Goal: Information Seeking & Learning: Find specific fact

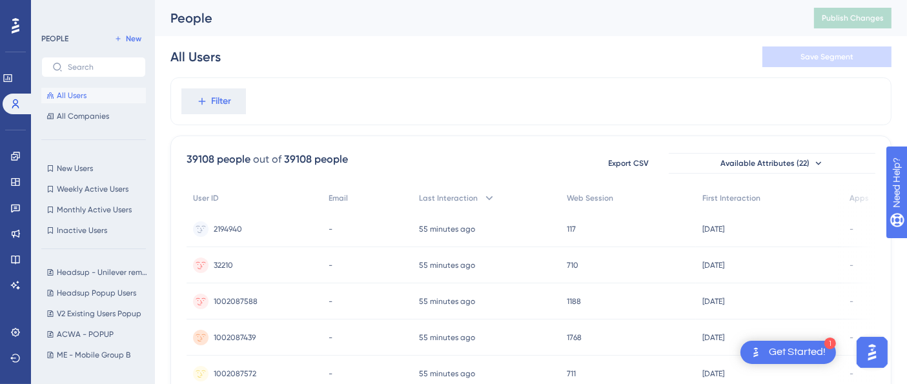
click at [564, 53] on div "All Users Save Segment" at bounding box center [531, 56] width 721 height 41
click at [18, 337] on icon at bounding box center [15, 332] width 10 height 10
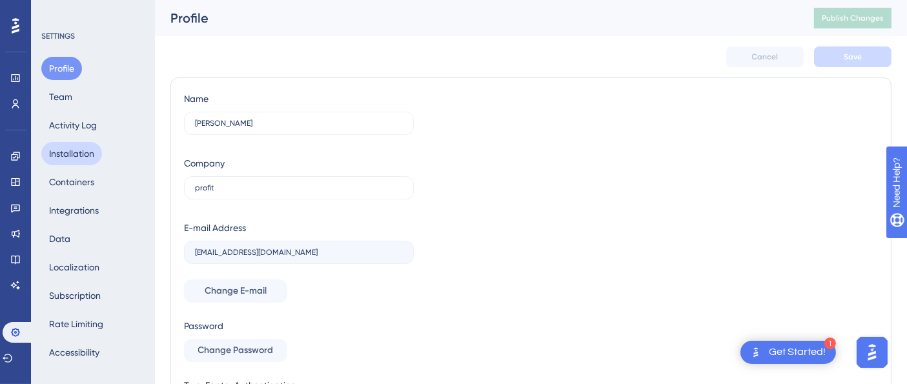
click at [81, 158] on button "Installation" at bounding box center [71, 153] width 61 height 23
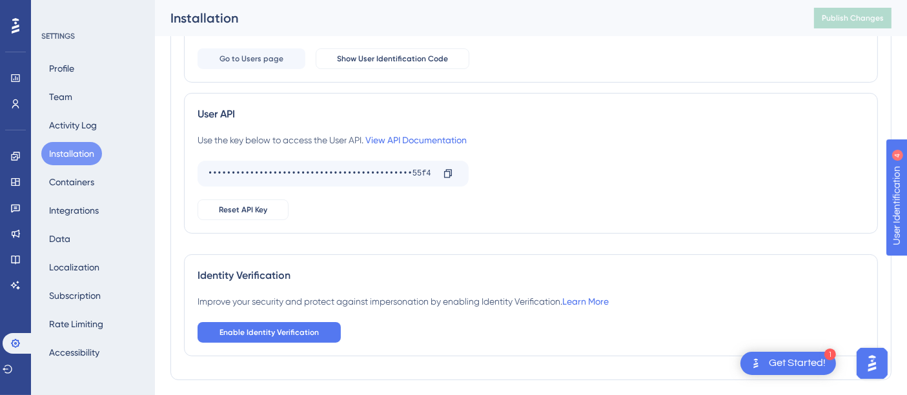
scroll to position [249, 0]
click at [449, 172] on icon at bounding box center [448, 173] width 8 height 8
click at [16, 107] on icon at bounding box center [15, 104] width 10 height 10
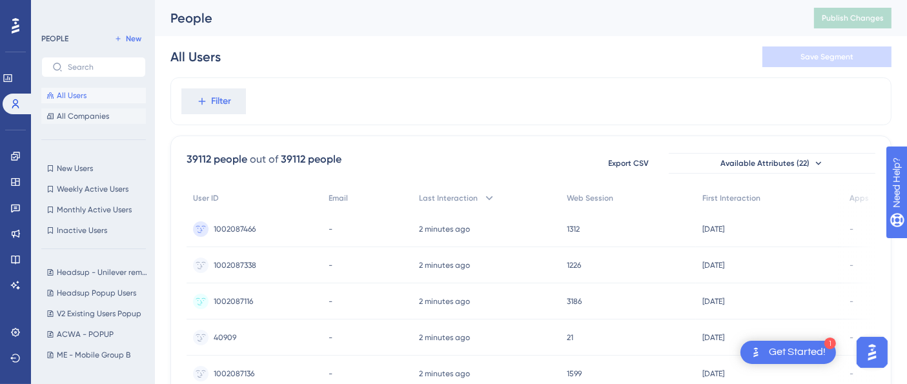
click at [109, 111] on button "All Companies" at bounding box center [93, 117] width 105 height 16
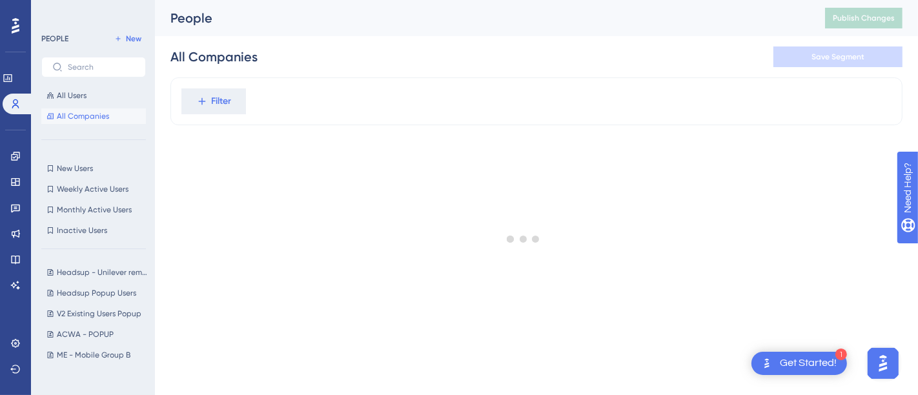
click at [218, 101] on div at bounding box center [523, 239] width 789 height 302
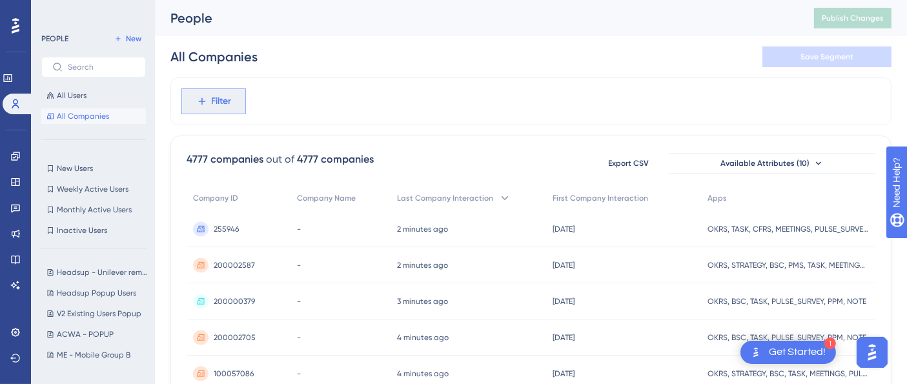
click at [213, 98] on span "Filter" at bounding box center [222, 102] width 20 height 16
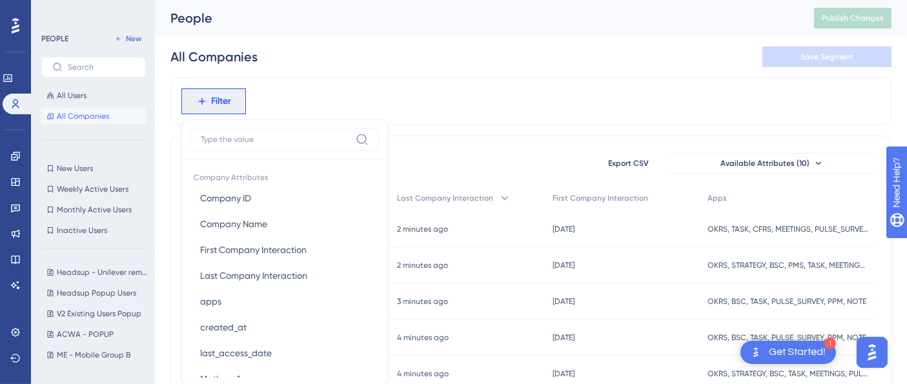
scroll to position [60, 0]
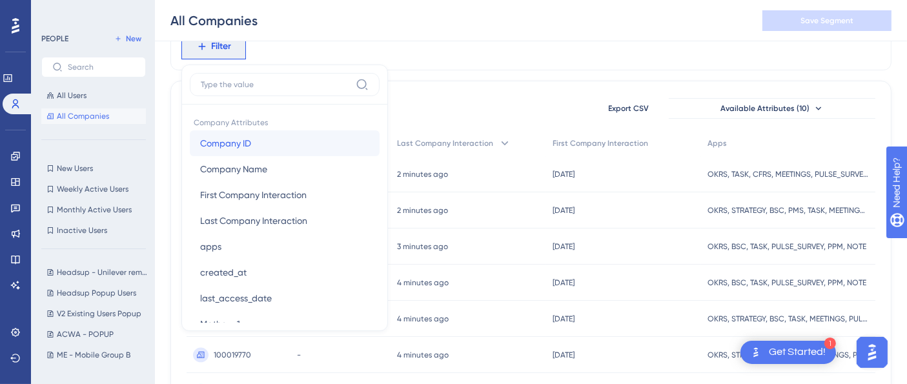
click at [260, 145] on button "Company ID Company ID" at bounding box center [285, 143] width 190 height 26
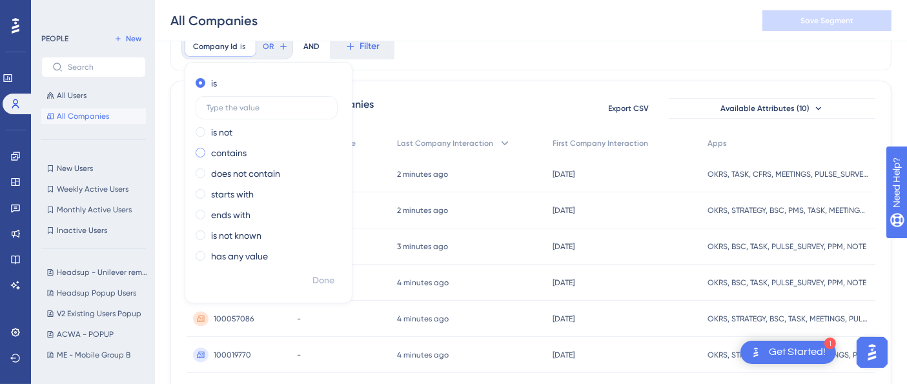
click at [223, 153] on label "contains" at bounding box center [229, 153] width 36 height 16
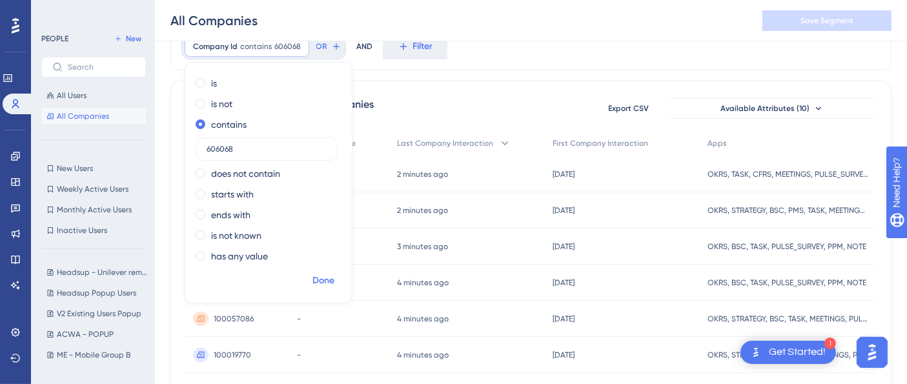
type input "606068"
click at [329, 281] on span "Done" at bounding box center [324, 281] width 22 height 16
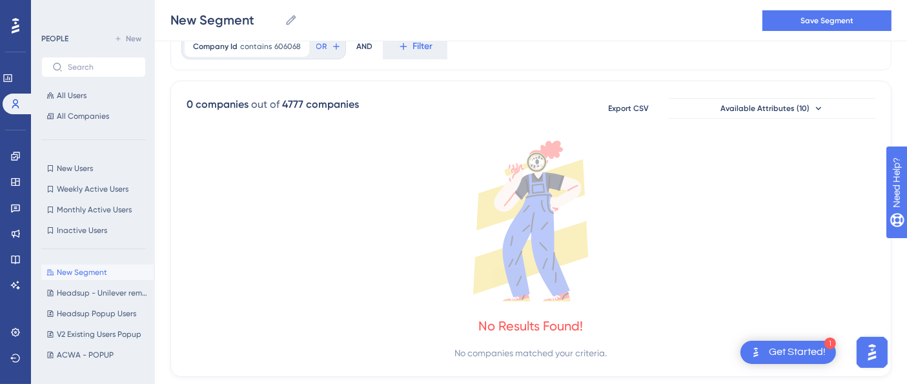
scroll to position [0, 10]
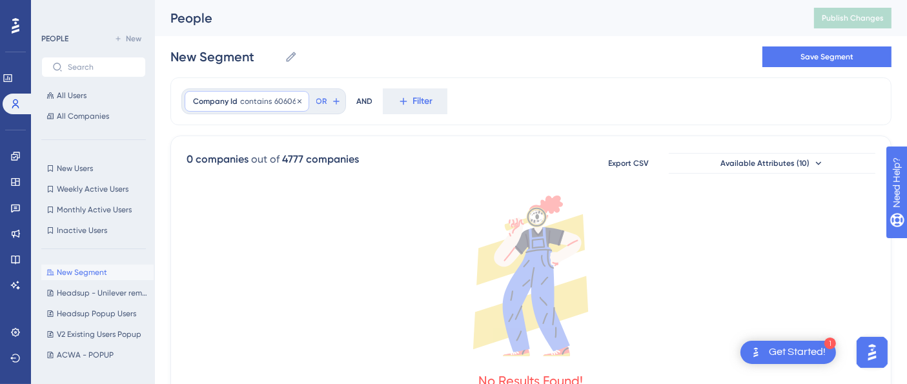
click at [274, 98] on span "606068" at bounding box center [287, 101] width 26 height 10
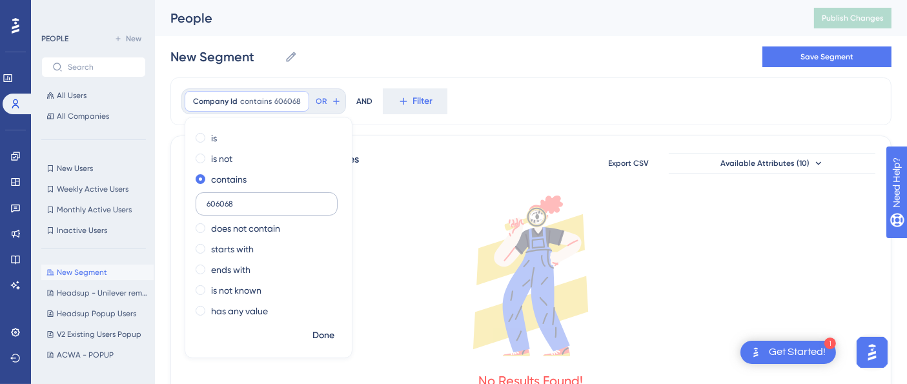
click at [221, 207] on input "606068" at bounding box center [267, 204] width 120 height 9
click at [82, 95] on span "All Users" at bounding box center [72, 95] width 30 height 10
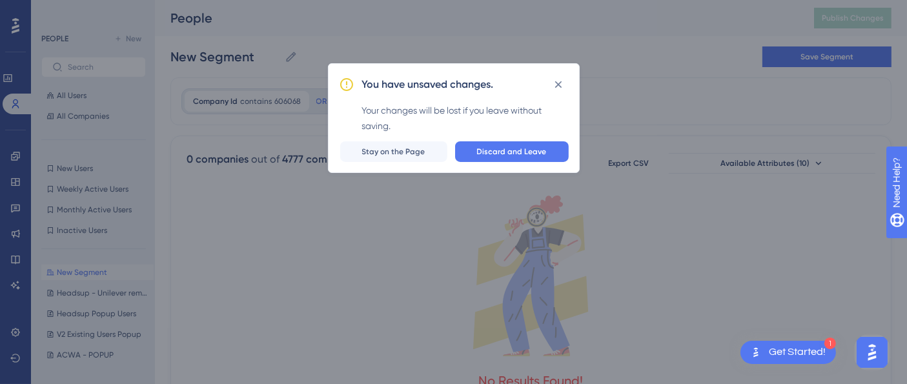
scroll to position [0, 0]
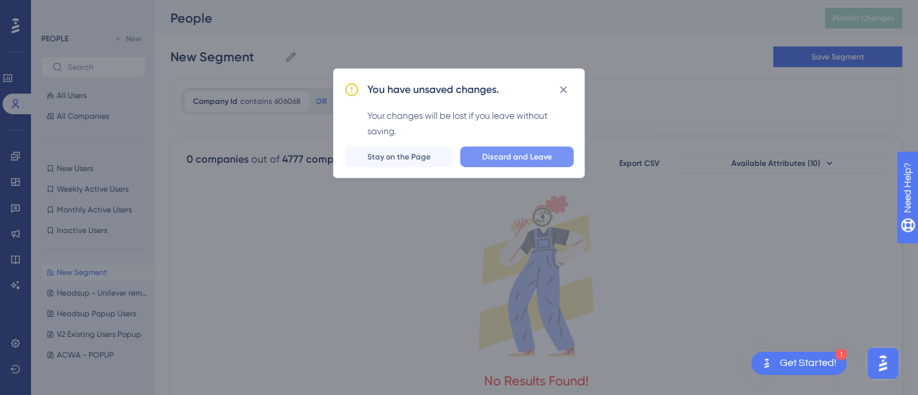
click at [521, 154] on span "Discard and Leave" at bounding box center [517, 157] width 70 height 10
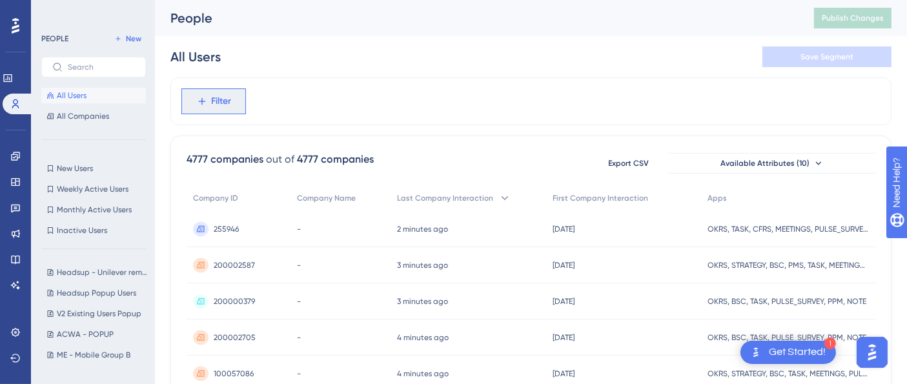
click at [218, 104] on span "Filter" at bounding box center [222, 102] width 20 height 16
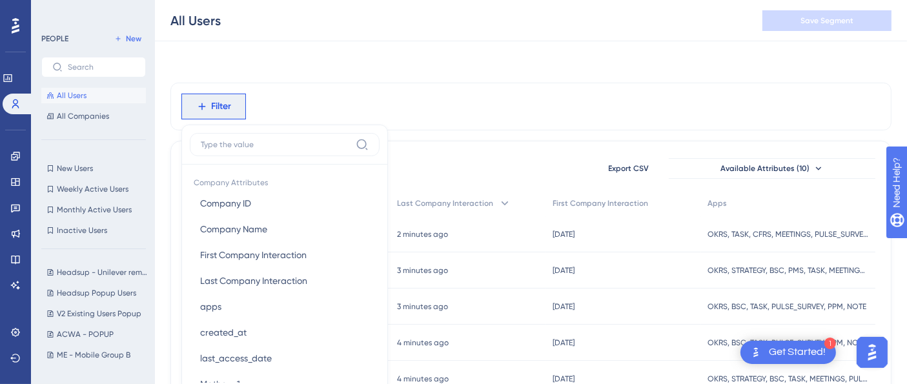
scroll to position [60, 0]
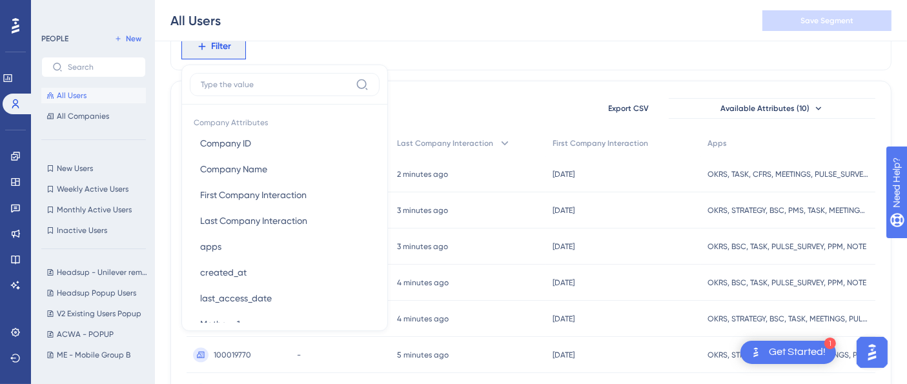
click at [87, 95] on button "All Users" at bounding box center [93, 96] width 105 height 16
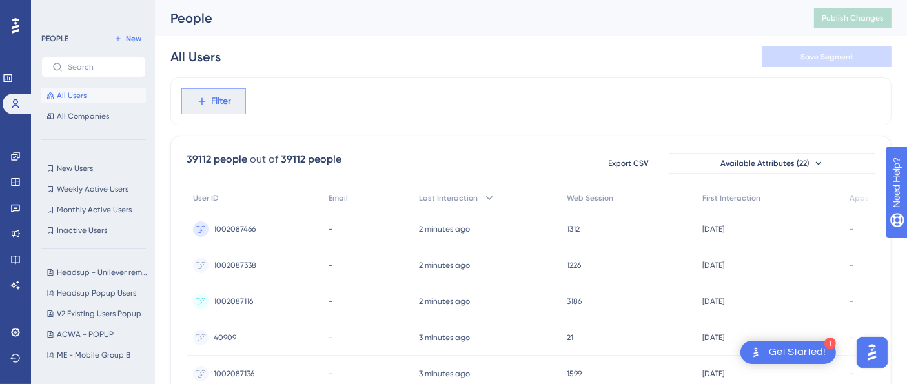
click at [231, 102] on span "Filter" at bounding box center [222, 102] width 20 height 16
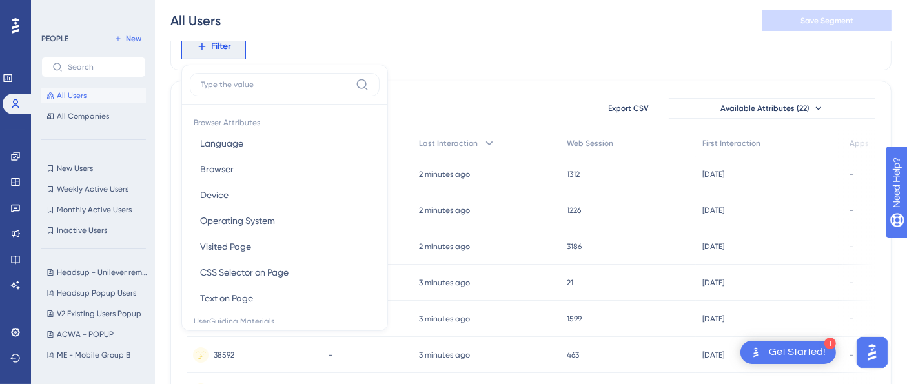
click at [478, 98] on div "39112 people out of 39112 people Export CSV Available Attributes (22)" at bounding box center [531, 108] width 689 height 23
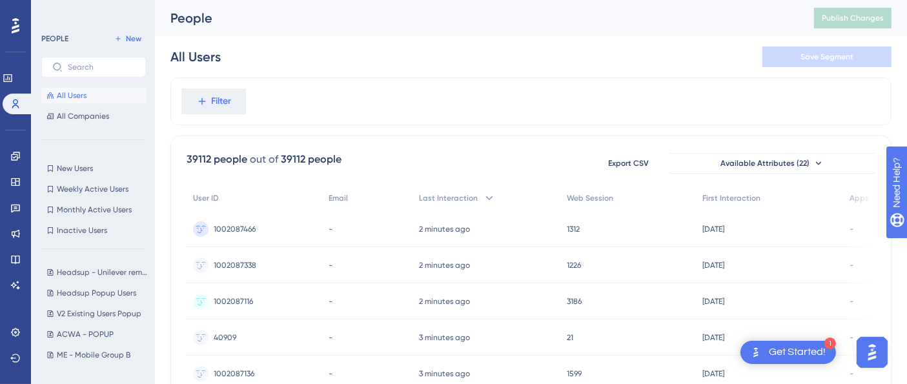
scroll to position [0, 1]
click at [207, 110] on button "Filter" at bounding box center [213, 101] width 65 height 26
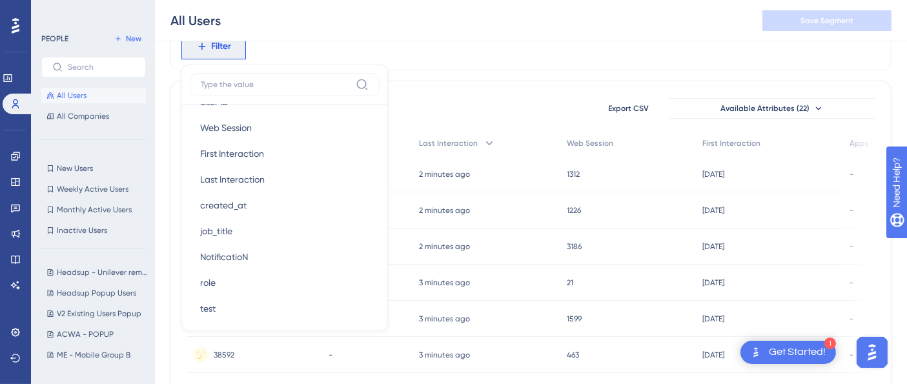
scroll to position [539, 0]
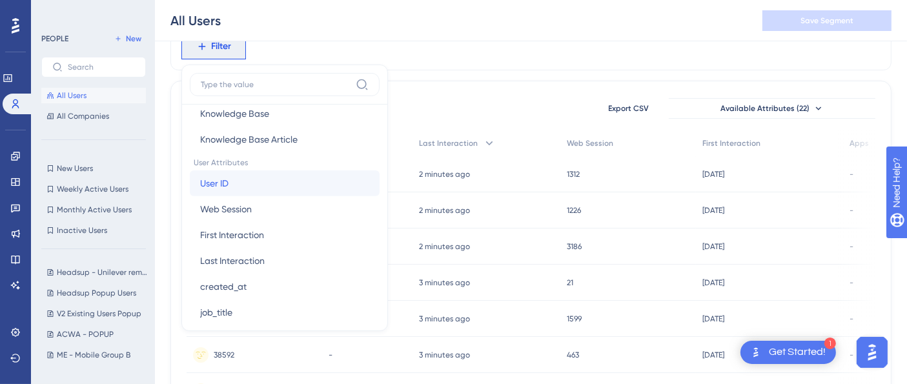
click at [222, 180] on span "User ID" at bounding box center [214, 184] width 28 height 16
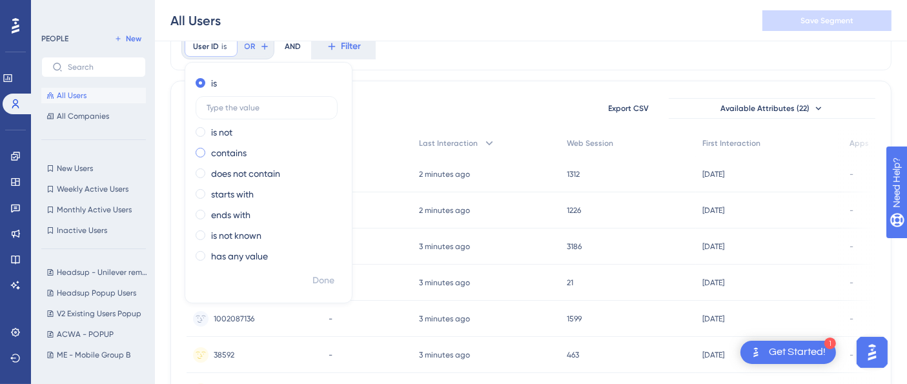
click at [209, 158] on div "contains" at bounding box center [266, 153] width 141 height 16
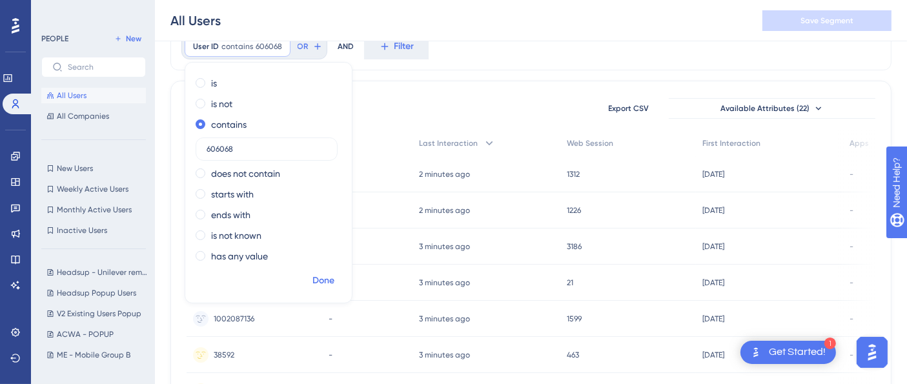
type input "606068"
click at [324, 281] on span "Done" at bounding box center [324, 281] width 22 height 16
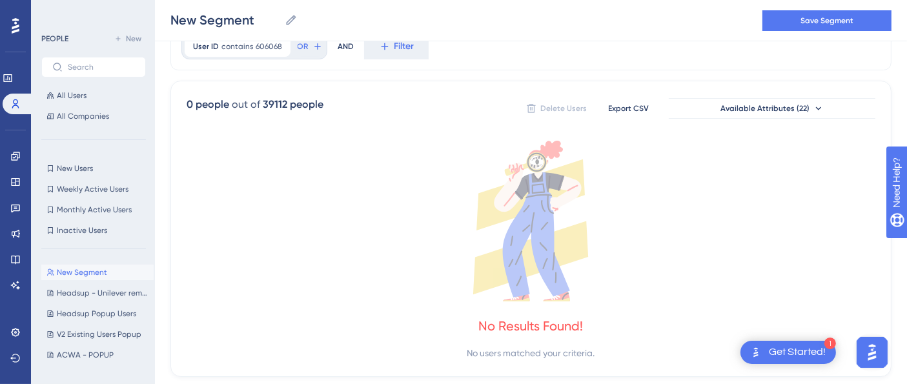
scroll to position [0, 11]
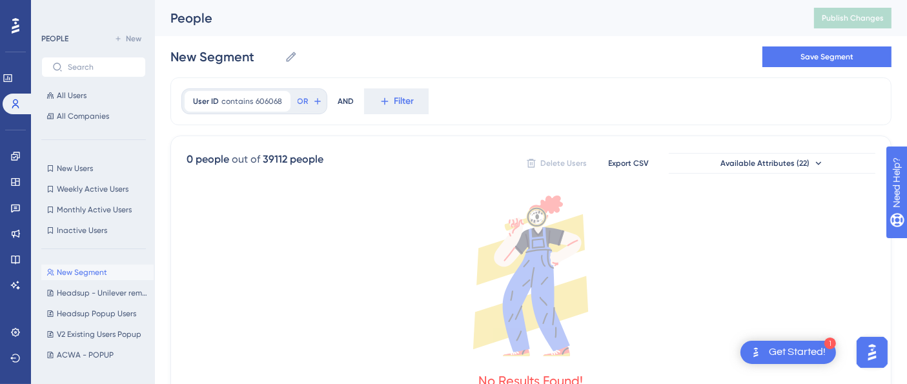
click at [482, 121] on div "User ID contains 606068 606068 Remove OR AND Filter" at bounding box center [531, 102] width 721 height 48
click at [86, 118] on span "All Companies" at bounding box center [83, 116] width 52 height 10
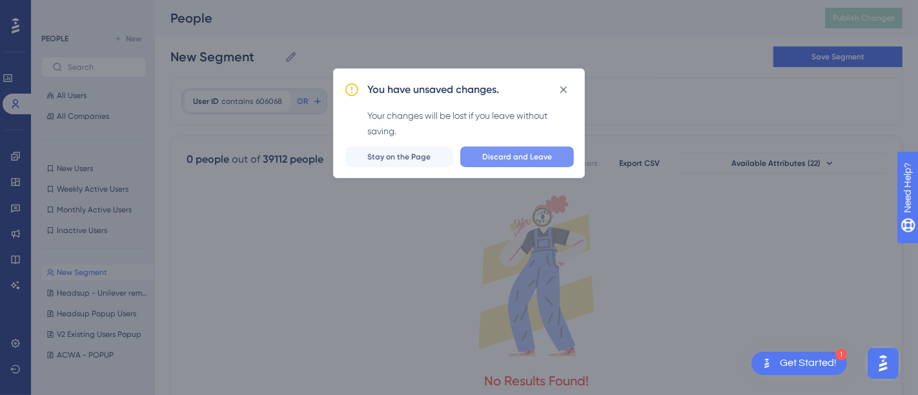
click at [513, 160] on span "Discard and Leave" at bounding box center [517, 157] width 70 height 10
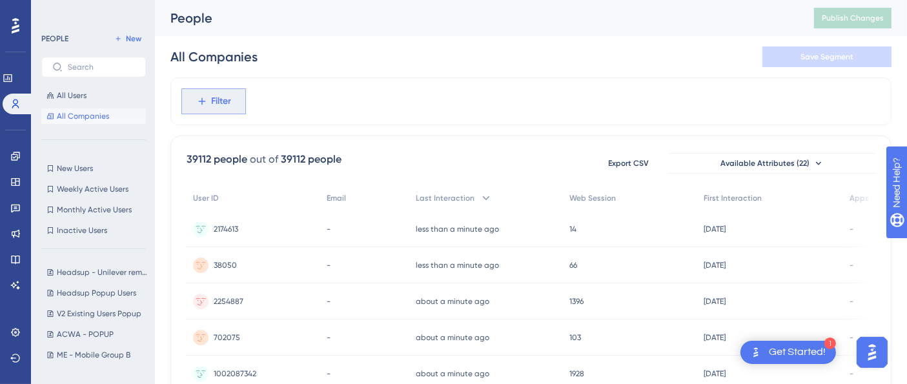
click at [206, 106] on icon at bounding box center [202, 102] width 12 height 12
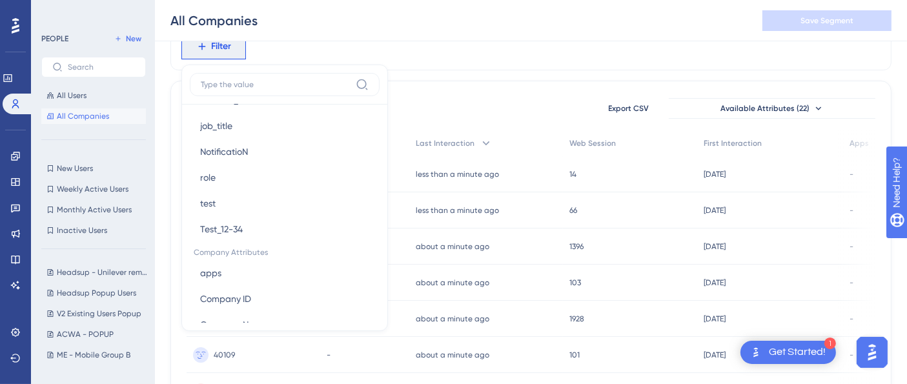
scroll to position [813, 0]
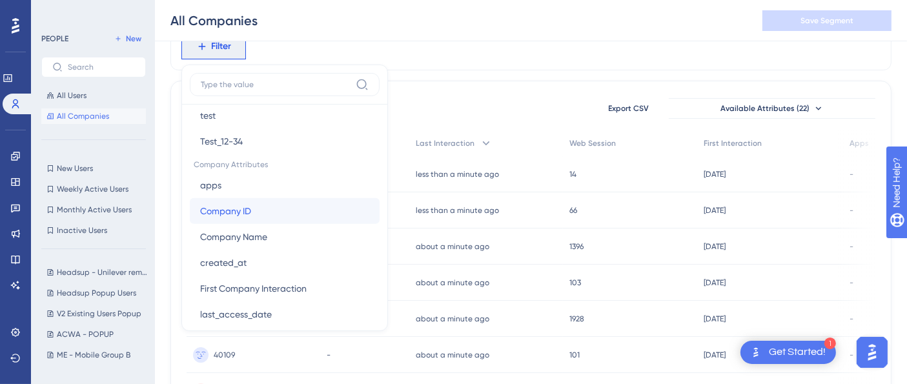
click at [241, 207] on span "Company ID" at bounding box center [225, 211] width 51 height 16
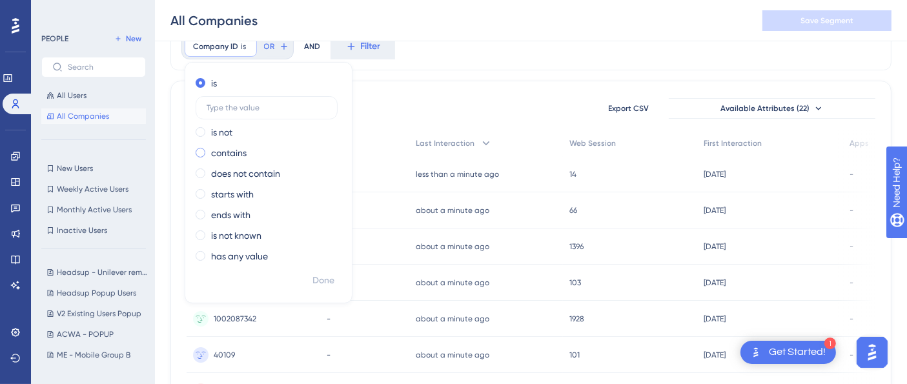
click at [225, 153] on label "contains" at bounding box center [229, 153] width 36 height 16
click at [247, 152] on input "text" at bounding box center [267, 149] width 120 height 9
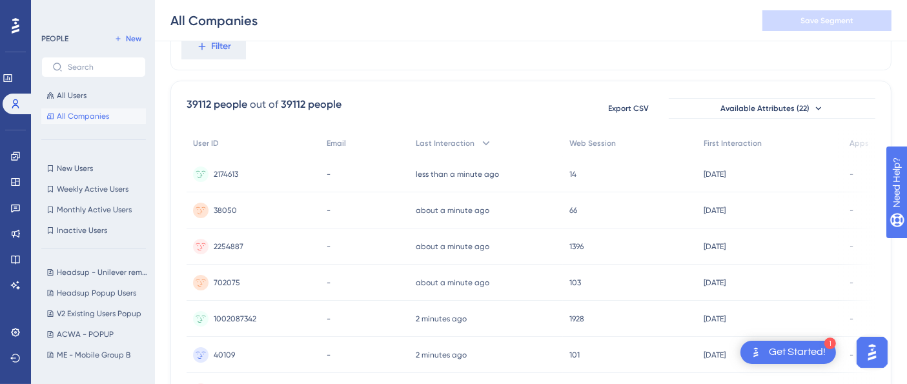
click at [114, 118] on button "All Companies" at bounding box center [93, 117] width 105 height 16
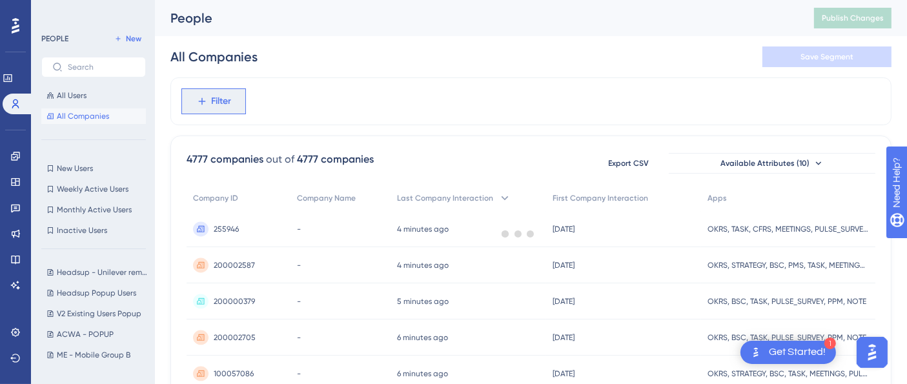
click at [222, 96] on span "Filter" at bounding box center [222, 102] width 20 height 16
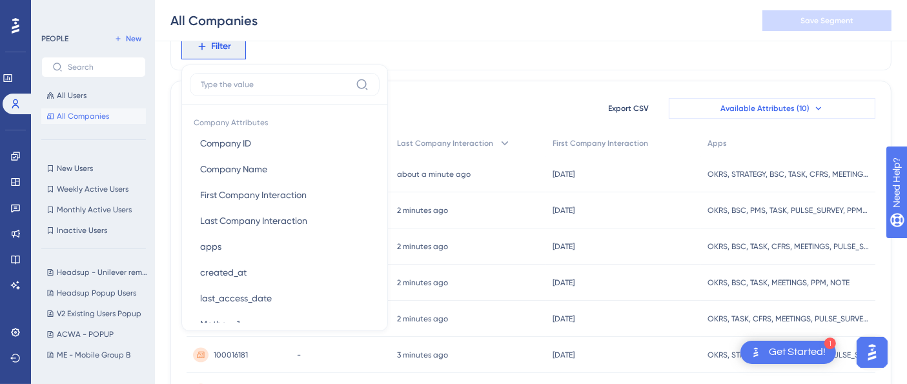
click at [789, 110] on span "Available Attributes (10)" at bounding box center [765, 108] width 89 height 10
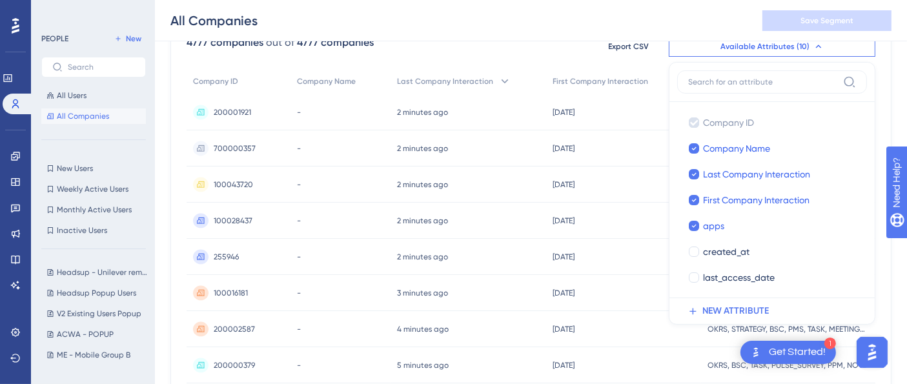
click at [478, 25] on div "All Companies Save Segment" at bounding box center [531, 20] width 752 height 41
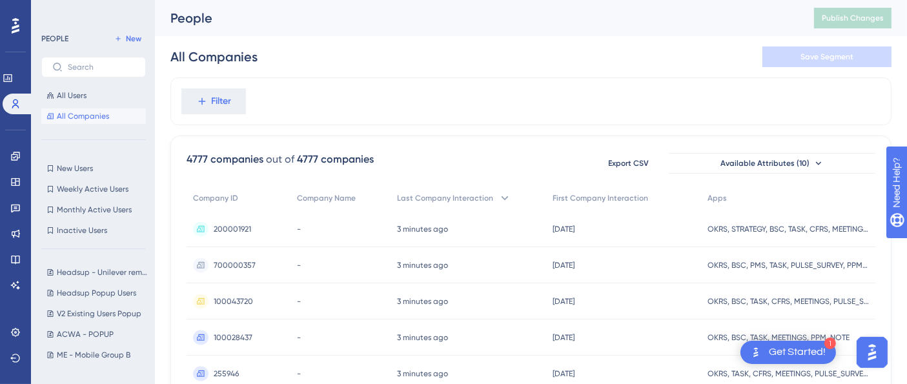
click at [507, 156] on div "4777 companies out of 4777 companies Export CSV Available Attributes (10)" at bounding box center [531, 163] width 689 height 23
click at [10, 337] on div "Settings" at bounding box center [15, 332] width 10 height 21
click at [13, 338] on link at bounding box center [15, 332] width 10 height 21
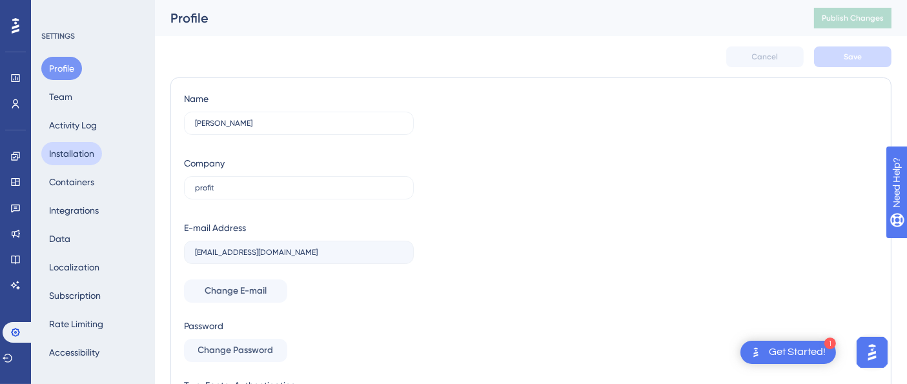
click at [73, 160] on button "Installation" at bounding box center [71, 153] width 61 height 23
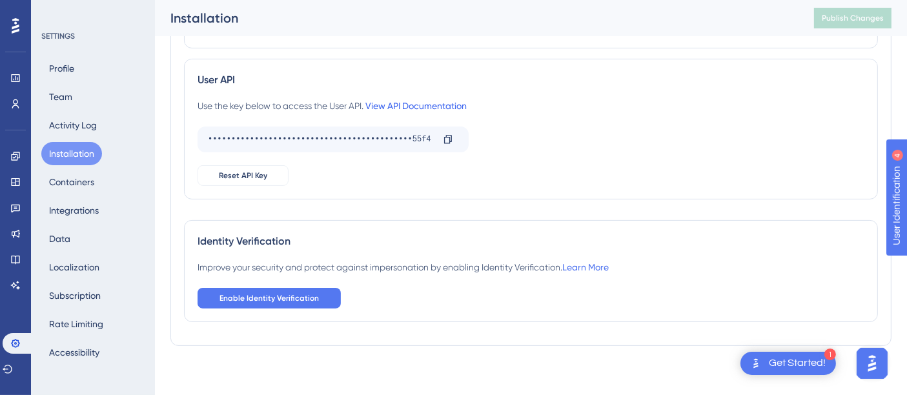
click at [411, 108] on link "View API Documentation" at bounding box center [416, 106] width 101 height 10
click at [20, 76] on icon at bounding box center [15, 78] width 10 height 10
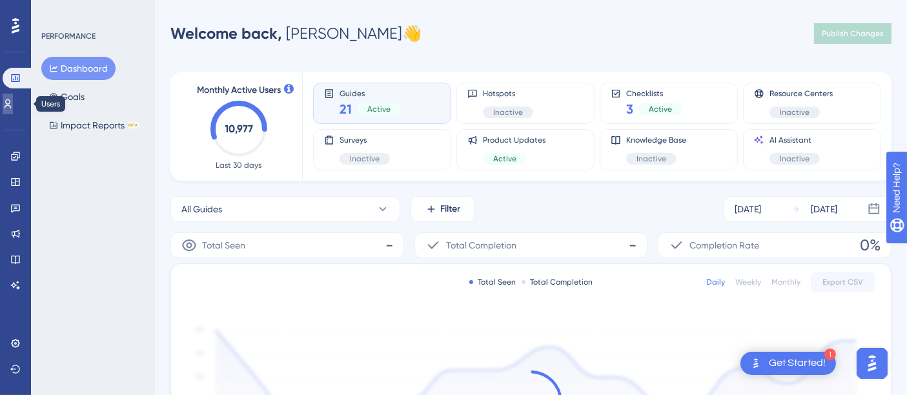
click at [11, 104] on icon at bounding box center [8, 104] width 10 height 10
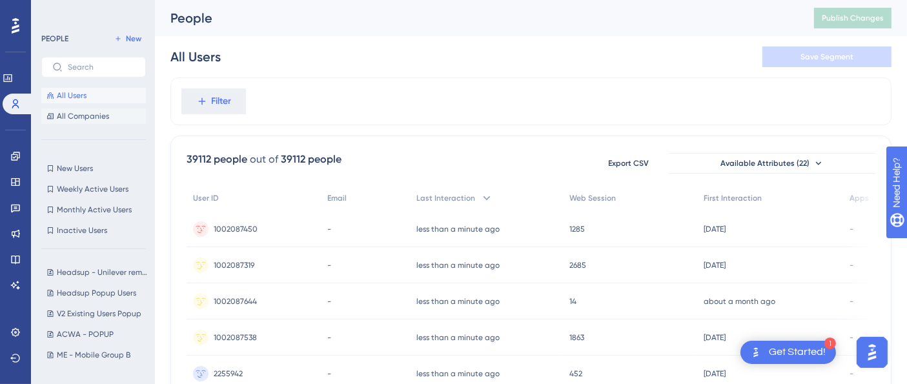
click at [80, 113] on span "All Companies" at bounding box center [83, 116] width 52 height 10
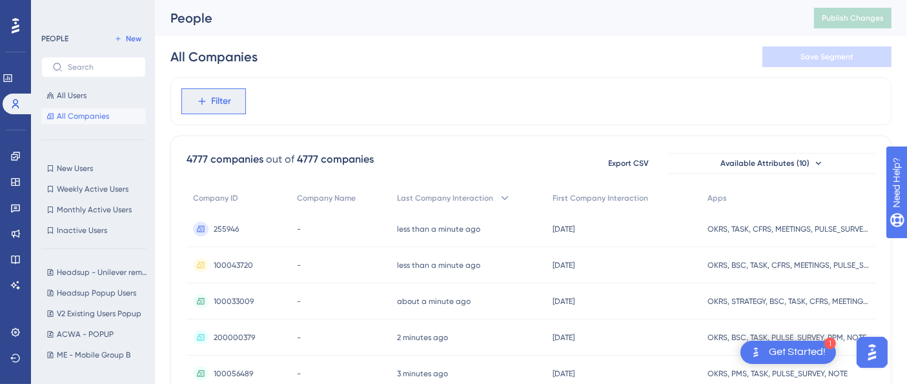
click at [212, 103] on span "Filter" at bounding box center [222, 102] width 20 height 16
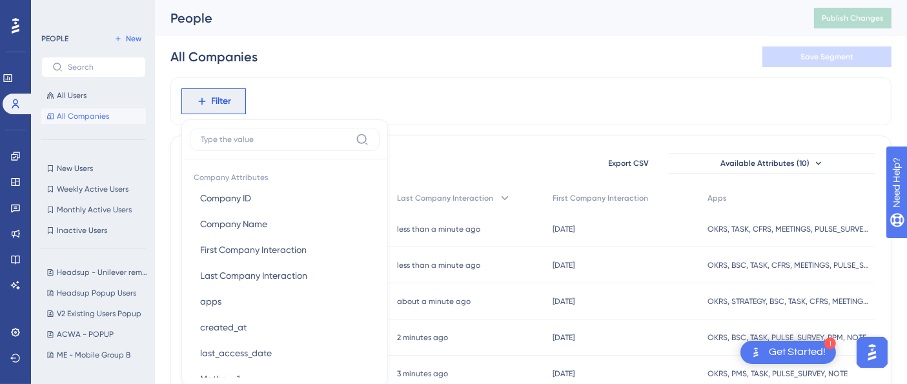
scroll to position [60, 0]
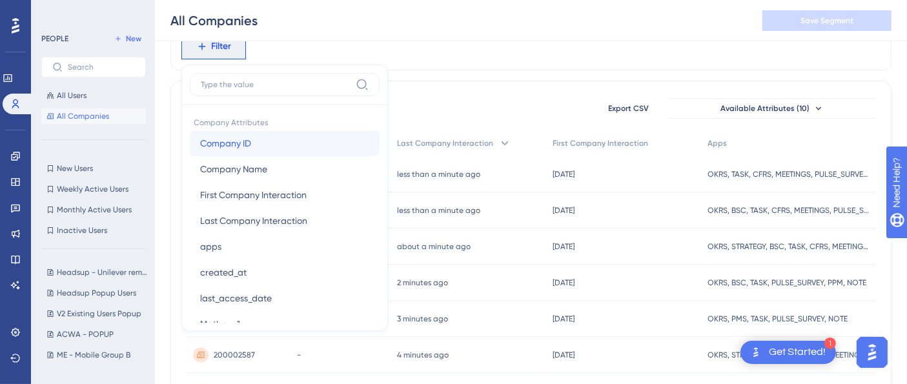
click at [208, 139] on span "Company ID" at bounding box center [225, 144] width 51 height 16
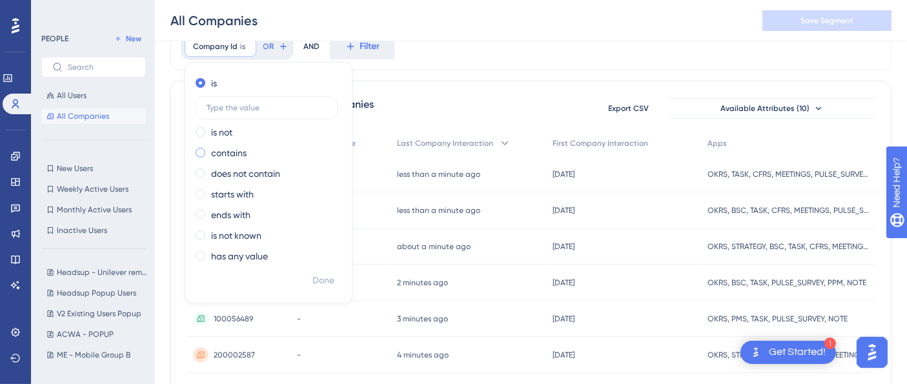
click at [236, 153] on label "contains" at bounding box center [229, 153] width 36 height 16
click at [252, 149] on input "text" at bounding box center [267, 149] width 120 height 9
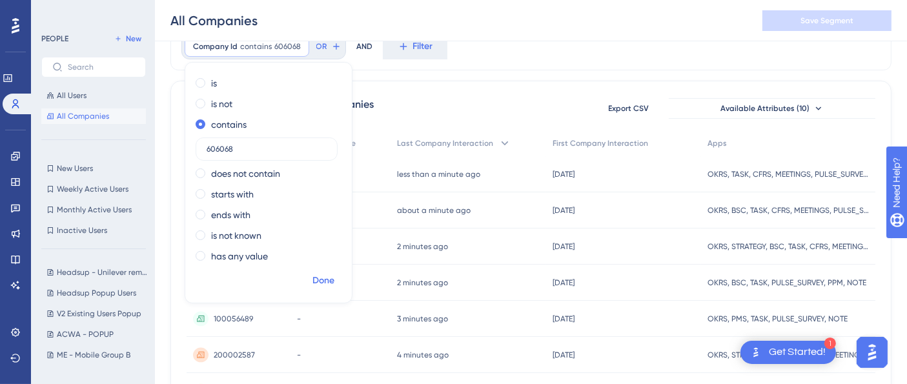
type input "606068"
click at [331, 280] on span "Done" at bounding box center [324, 281] width 22 height 16
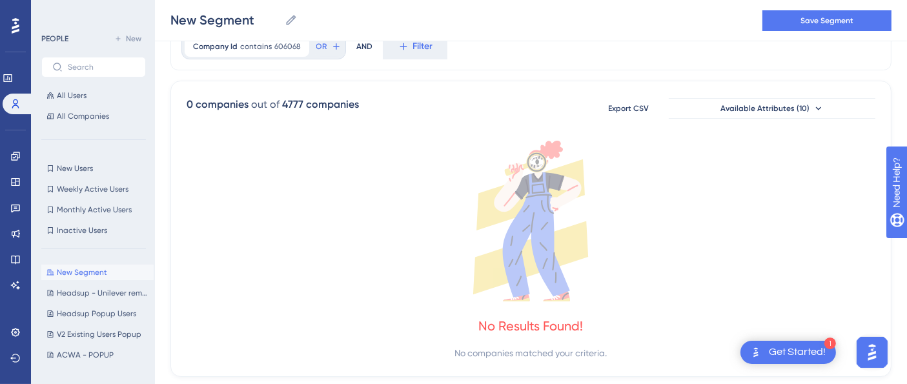
scroll to position [93, 0]
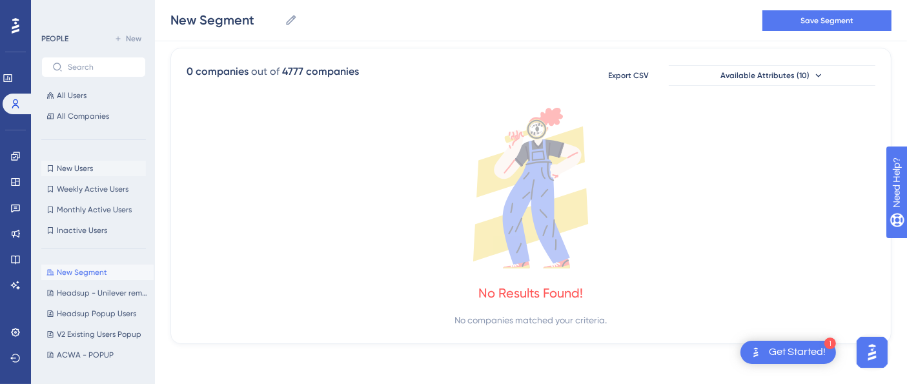
click at [72, 167] on span "New Users" at bounding box center [75, 168] width 36 height 10
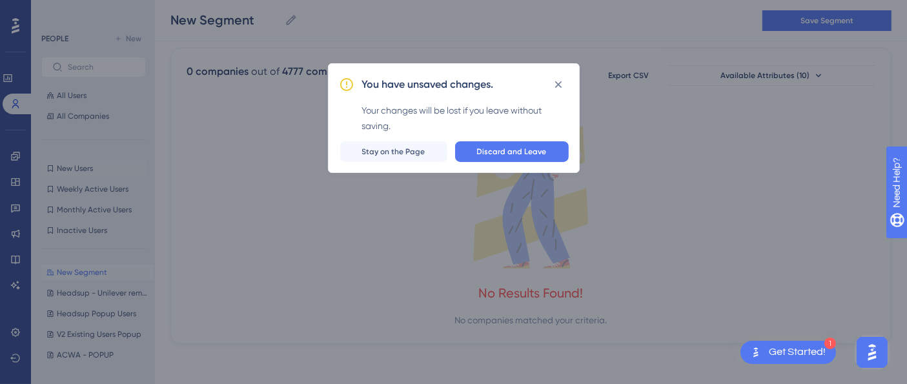
scroll to position [82, 0]
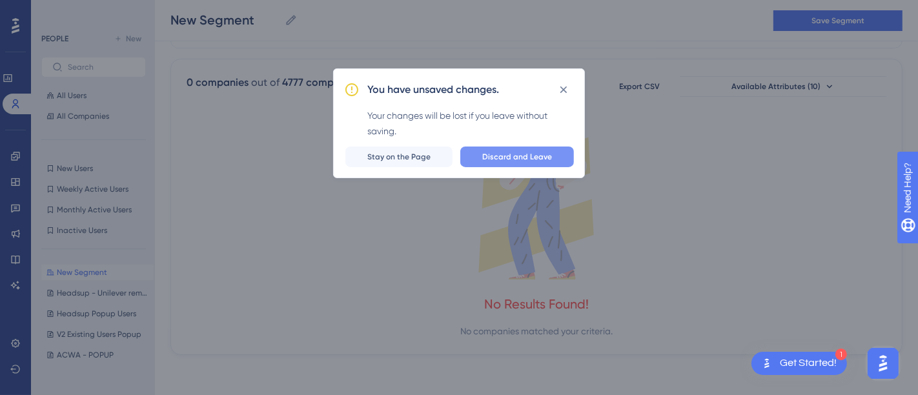
click at [476, 160] on button "Discard and Leave" at bounding box center [517, 157] width 114 height 21
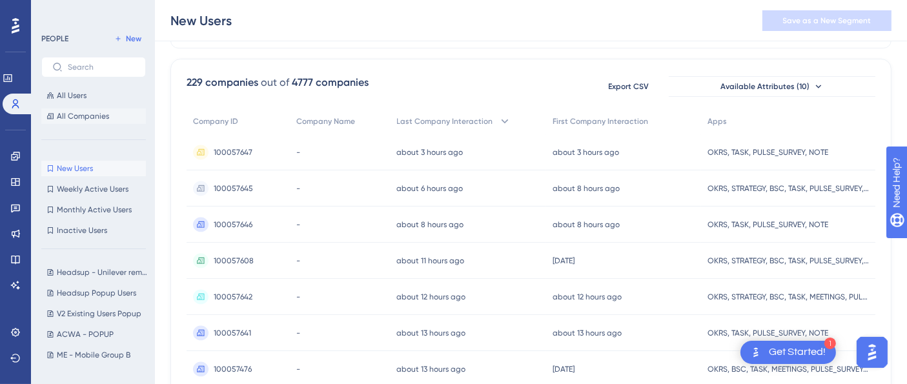
click at [68, 111] on span "All Companies" at bounding box center [83, 116] width 52 height 10
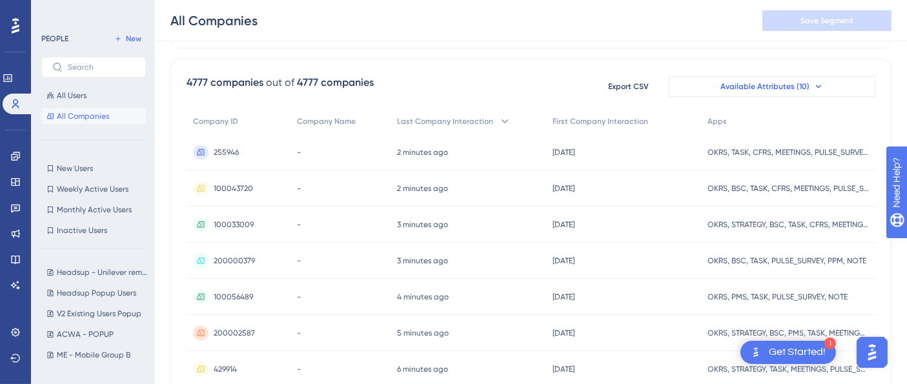
click at [750, 84] on span "Available Attributes (10)" at bounding box center [765, 86] width 89 height 10
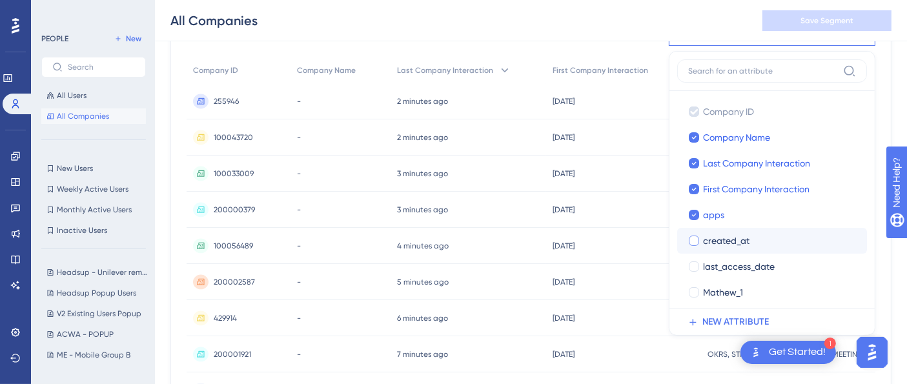
click at [750, 233] on div "created_at" at bounding box center [780, 241] width 154 height 16
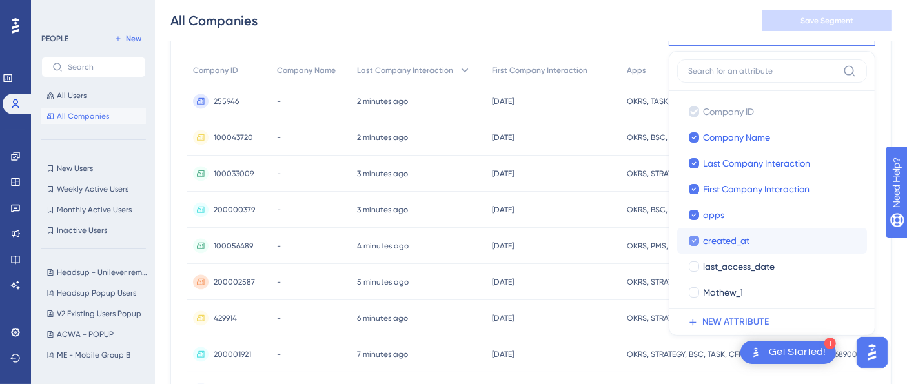
checkbox input "true"
click at [719, 264] on span "last_access_date" at bounding box center [739, 267] width 72 height 16
checkbox input "true"
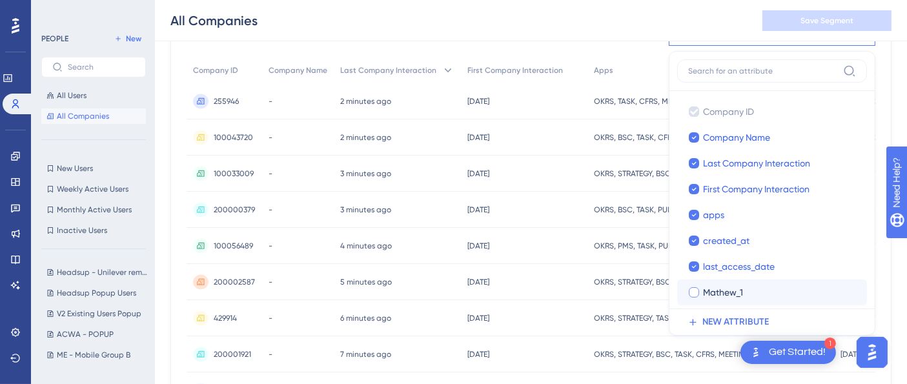
click at [723, 285] on span "Mathew_1" at bounding box center [723, 293] width 40 height 16
checkbox input "true"
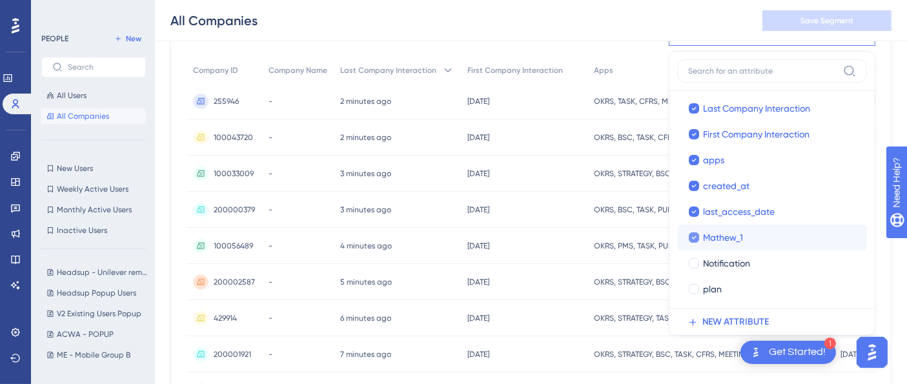
click at [723, 284] on div "plan" at bounding box center [780, 290] width 154 height 16
checkbox input "true"
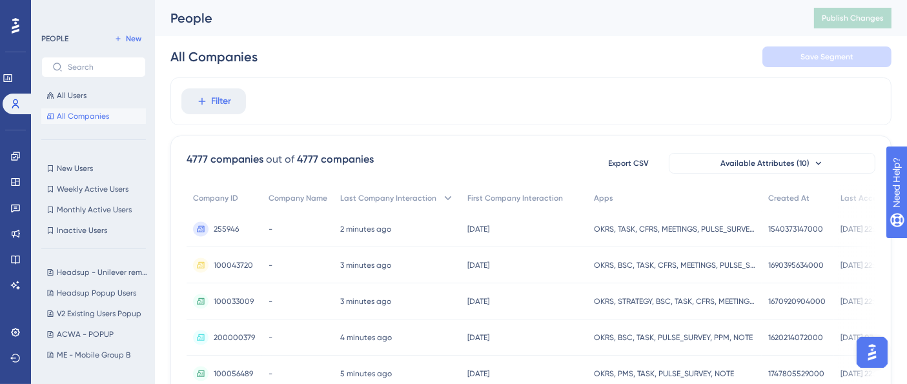
click at [195, 72] on div "All Companies Save Segment" at bounding box center [531, 56] width 721 height 41
drag, startPoint x: 190, startPoint y: 131, endPoint x: 196, endPoint y: 104, distance: 27.9
click at [196, 104] on icon at bounding box center [202, 102] width 12 height 12
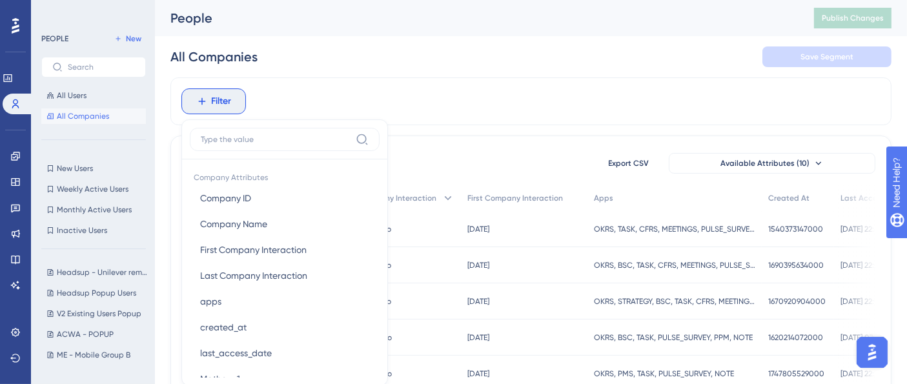
scroll to position [60, 0]
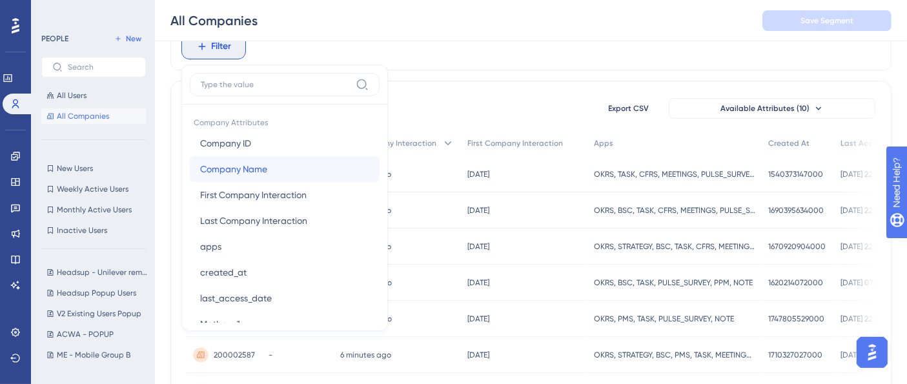
click at [237, 158] on button "Company Name Company Name" at bounding box center [285, 169] width 190 height 26
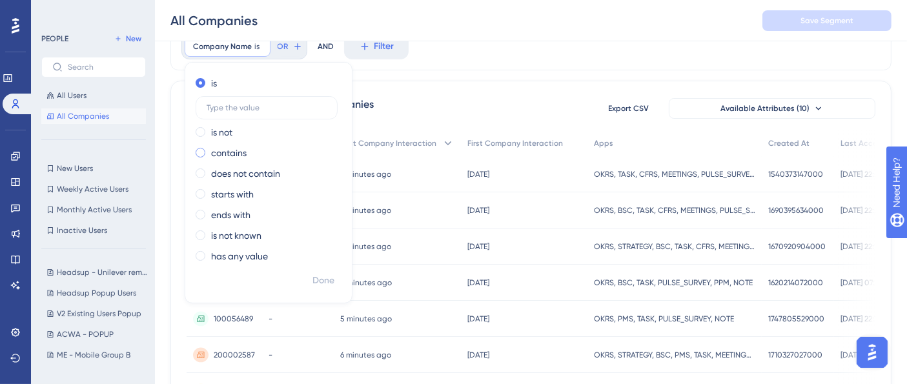
click at [222, 154] on label "contains" at bounding box center [229, 153] width 36 height 16
click at [245, 139] on label at bounding box center [267, 149] width 142 height 23
click at [245, 145] on input "text" at bounding box center [267, 149] width 120 height 9
type input "test"
click at [332, 280] on span "Done" at bounding box center [324, 281] width 22 height 16
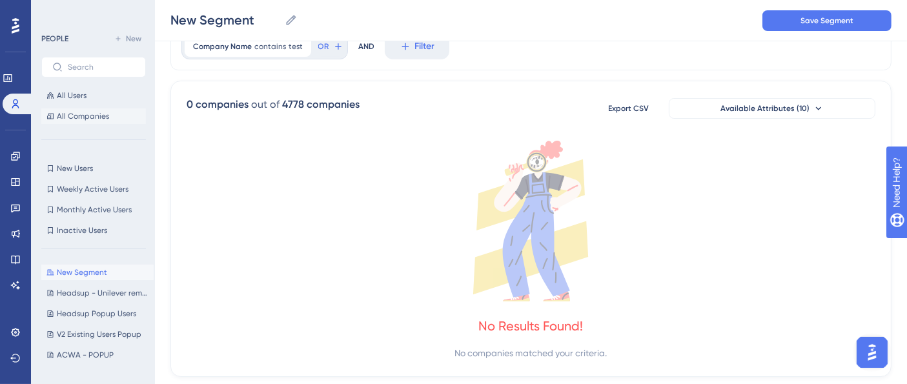
click at [72, 109] on button "All Companies" at bounding box center [93, 117] width 105 height 16
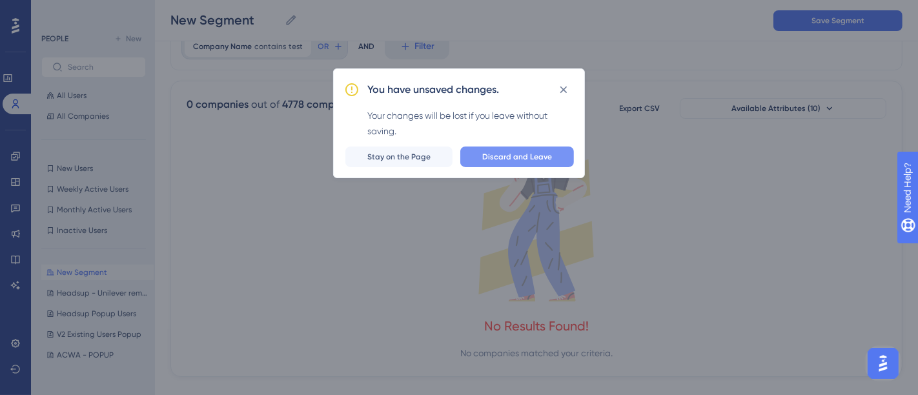
click at [547, 156] on span "Discard and Leave" at bounding box center [517, 157] width 70 height 10
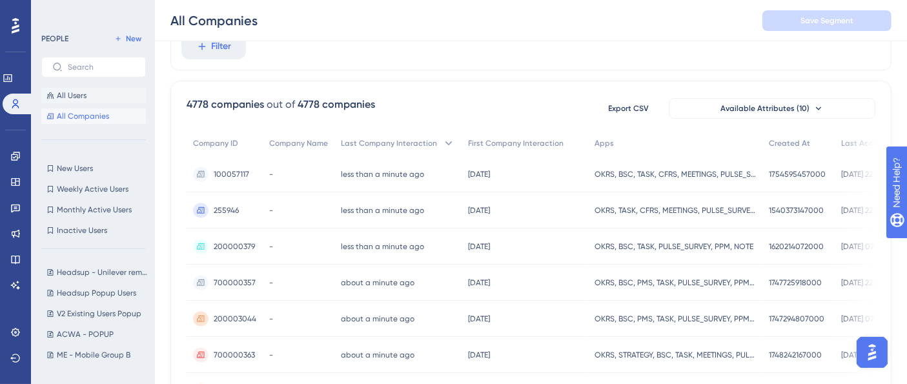
click at [75, 98] on span "All Users" at bounding box center [72, 95] width 30 height 10
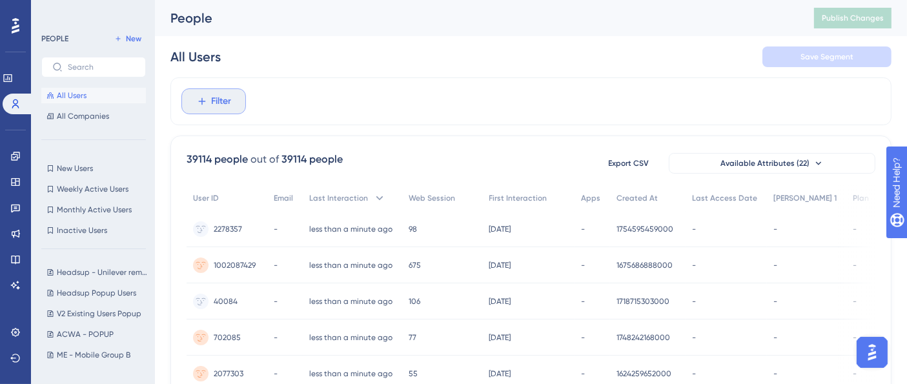
click at [225, 111] on button "Filter" at bounding box center [213, 101] width 65 height 26
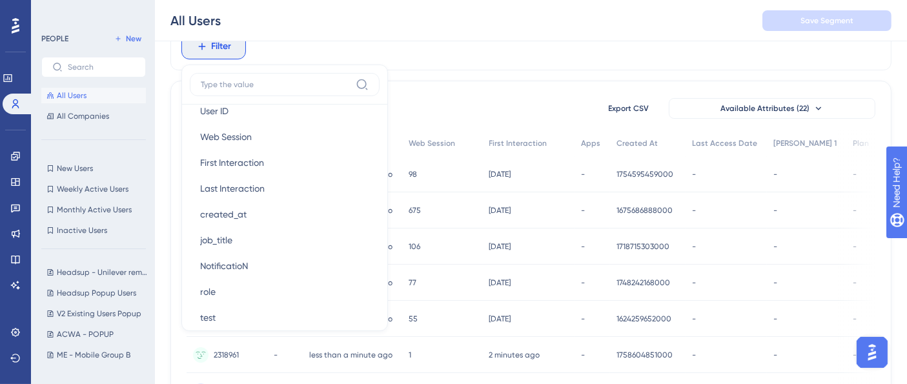
scroll to position [519, 0]
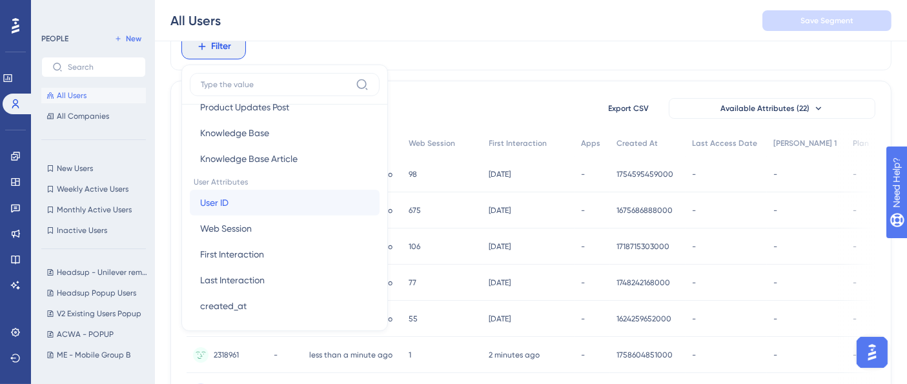
click at [232, 205] on button "User ID User ID" at bounding box center [285, 203] width 190 height 26
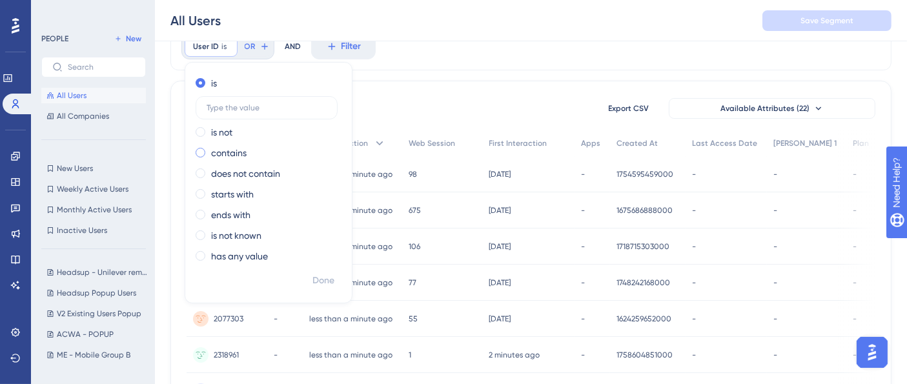
click at [225, 154] on label "contains" at bounding box center [229, 153] width 36 height 16
click at [256, 154] on label at bounding box center [267, 149] width 142 height 23
click at [256, 154] on input "text" at bounding box center [267, 149] width 120 height 9
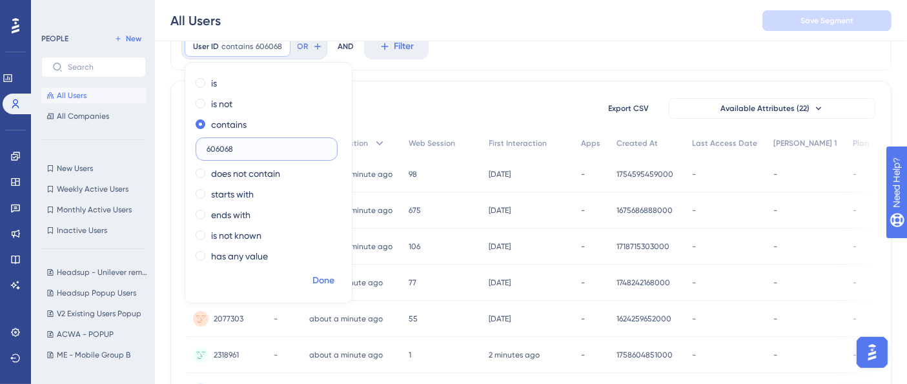
type input "606068"
click at [324, 282] on span "Done" at bounding box center [324, 281] width 22 height 16
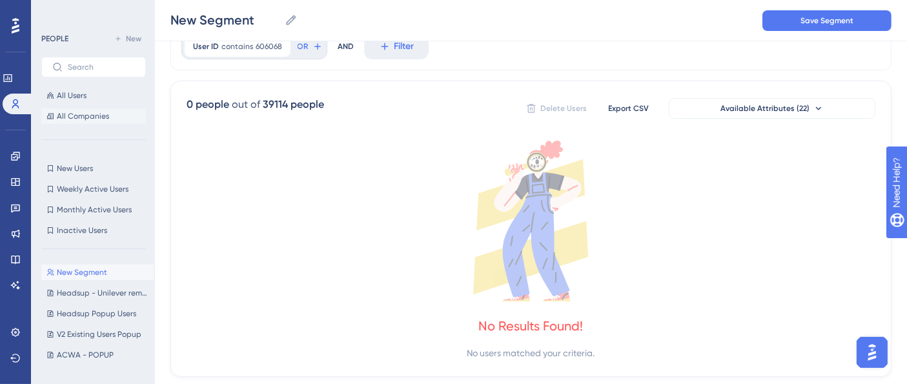
click at [81, 121] on span "All Companies" at bounding box center [83, 116] width 52 height 10
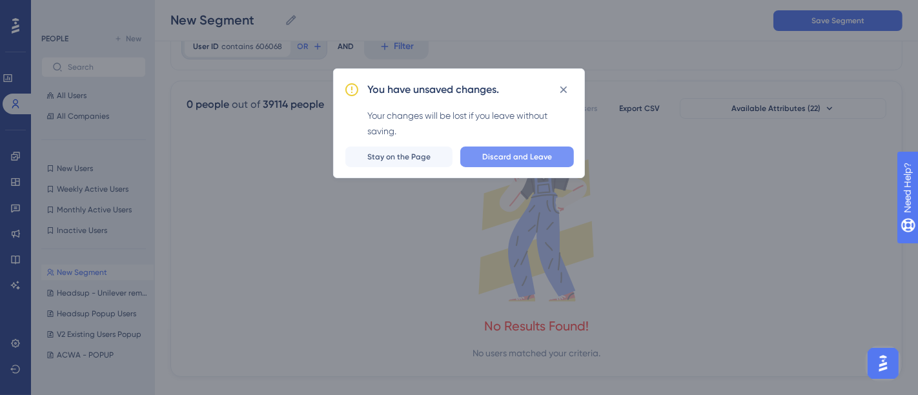
click at [508, 152] on span "Discard and Leave" at bounding box center [517, 157] width 70 height 10
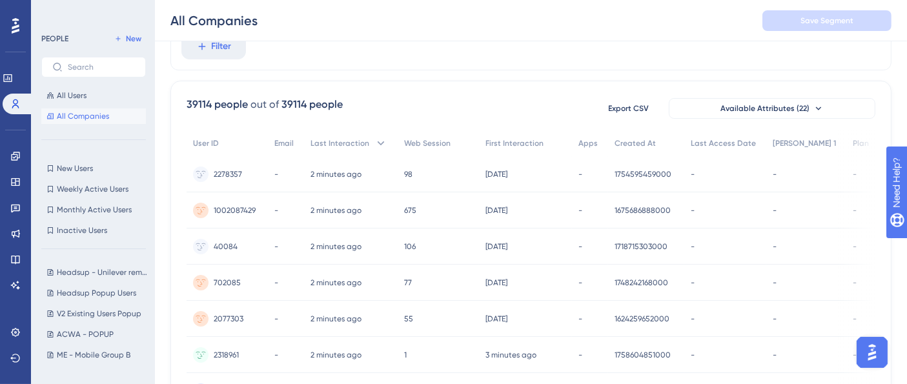
click at [229, 174] on span "2278357" at bounding box center [228, 174] width 28 height 10
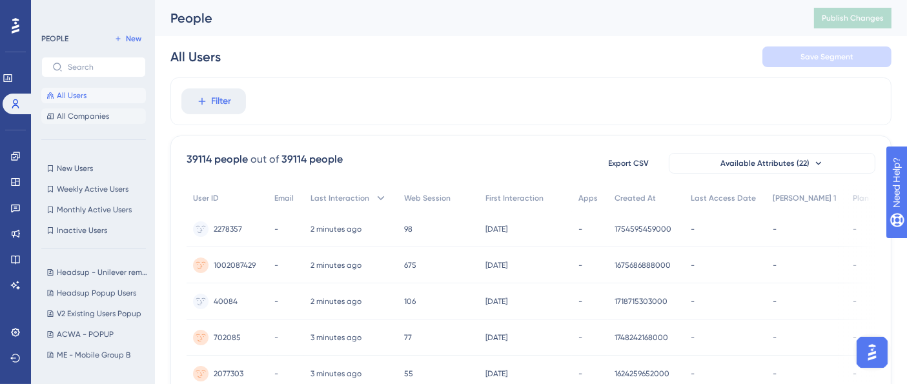
click at [78, 116] on span "All Companies" at bounding box center [83, 116] width 52 height 10
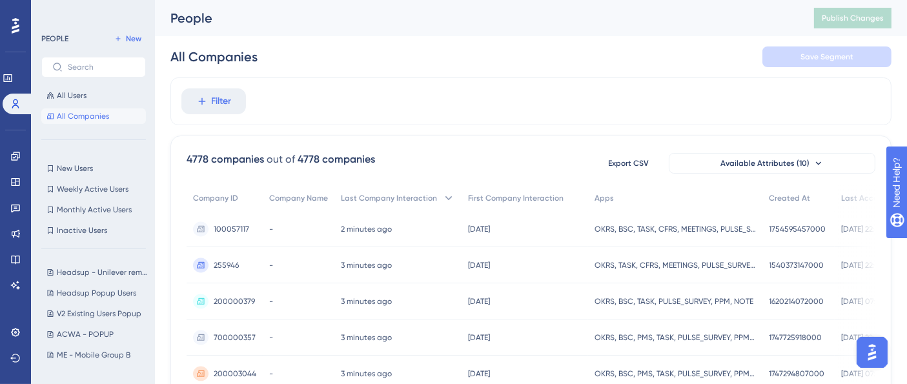
click at [240, 226] on span "100057117" at bounding box center [232, 229] width 36 height 10
click at [394, 63] on div "All Companies Save Segment" at bounding box center [531, 56] width 721 height 41
click at [350, 42] on div "All Companies Save Segment" at bounding box center [531, 56] width 721 height 41
